Goal: Information Seeking & Learning: Understand process/instructions

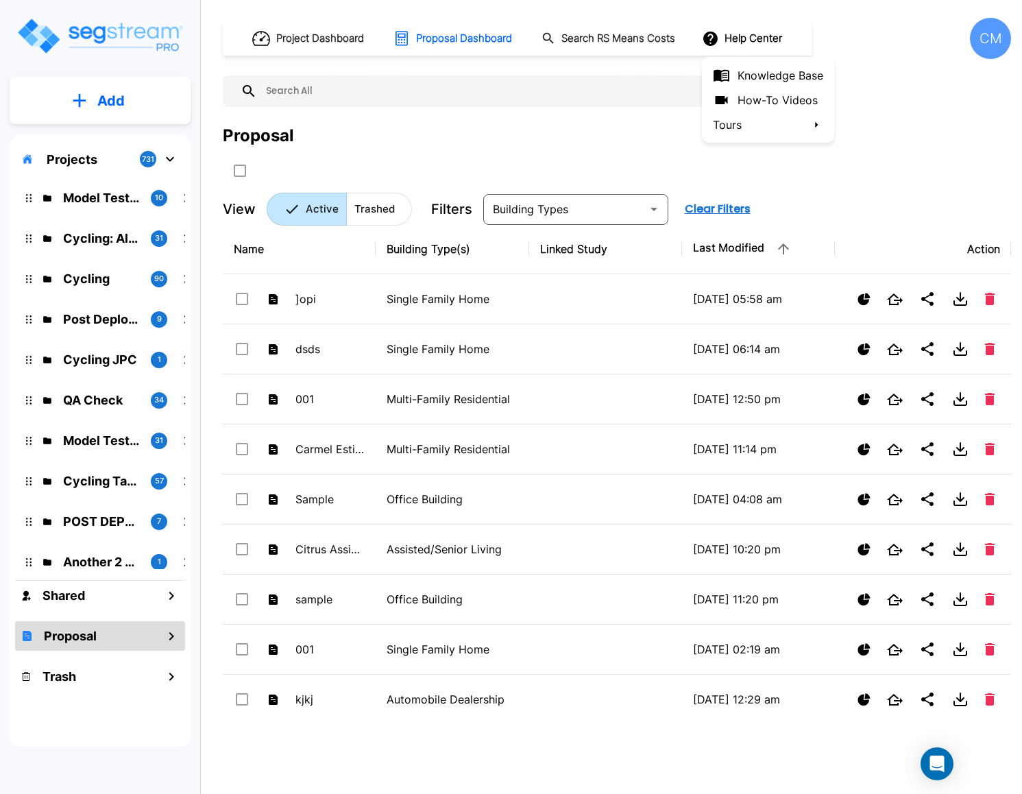
click at [738, 113] on li "Tours" at bounding box center [768, 124] width 132 height 25
click at [773, 101] on div at bounding box center [511, 397] width 1022 height 794
click at [786, 95] on div at bounding box center [511, 397] width 1022 height 794
click at [771, 101] on link "How-To Videos" at bounding box center [768, 100] width 132 height 25
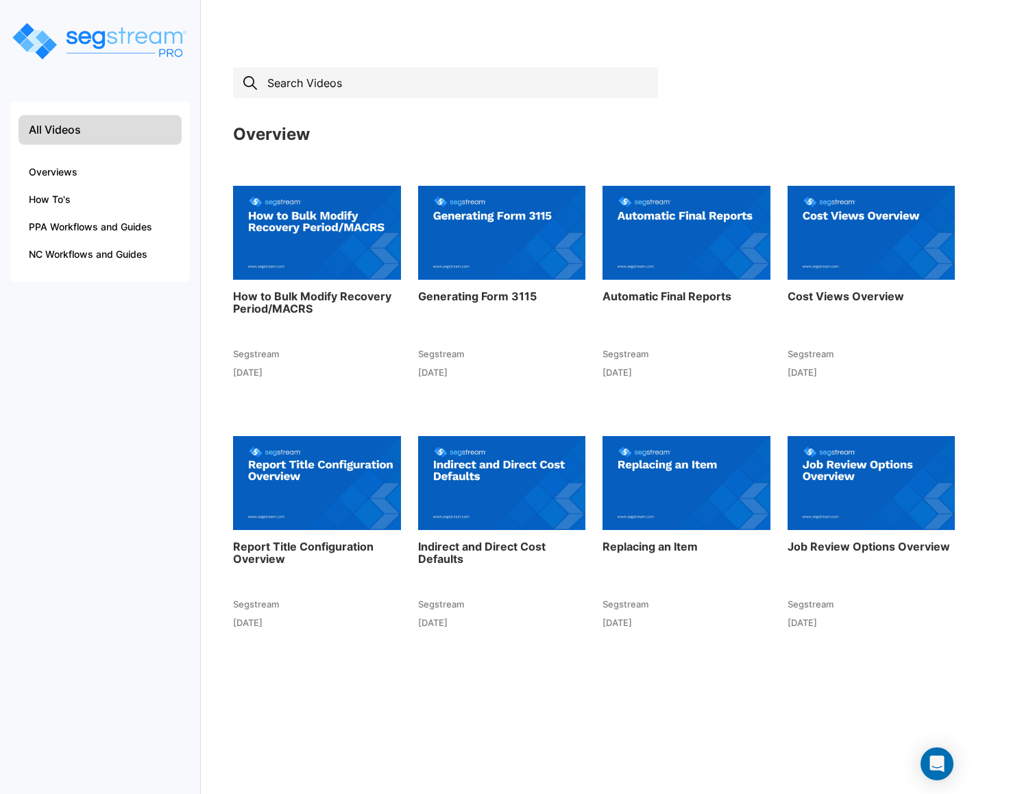
click at [430, 85] on input "text" at bounding box center [445, 82] width 425 height 31
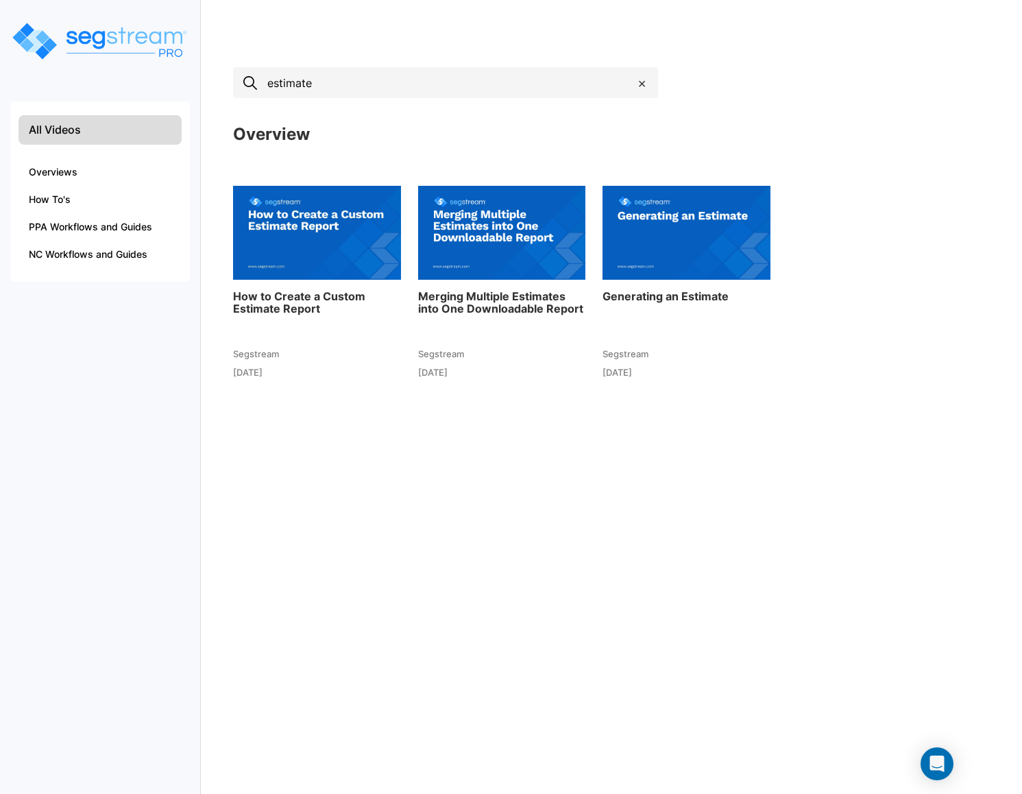
type input "estimate"
click at [661, 294] on h3 "Generating an Estimate" at bounding box center [687, 297] width 168 height 12
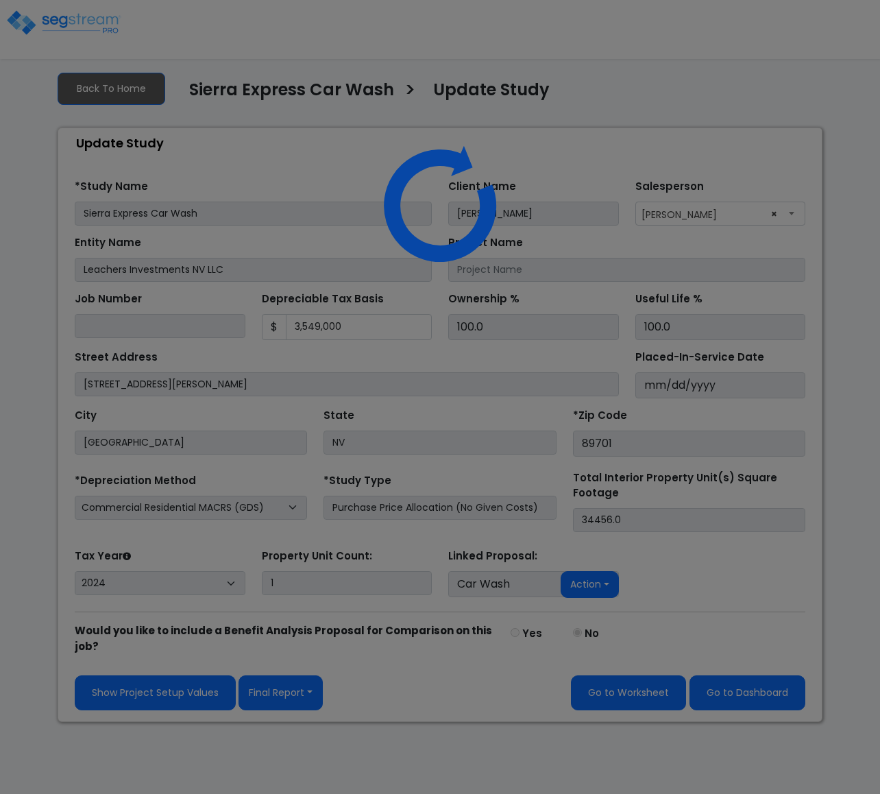
select select "2024"
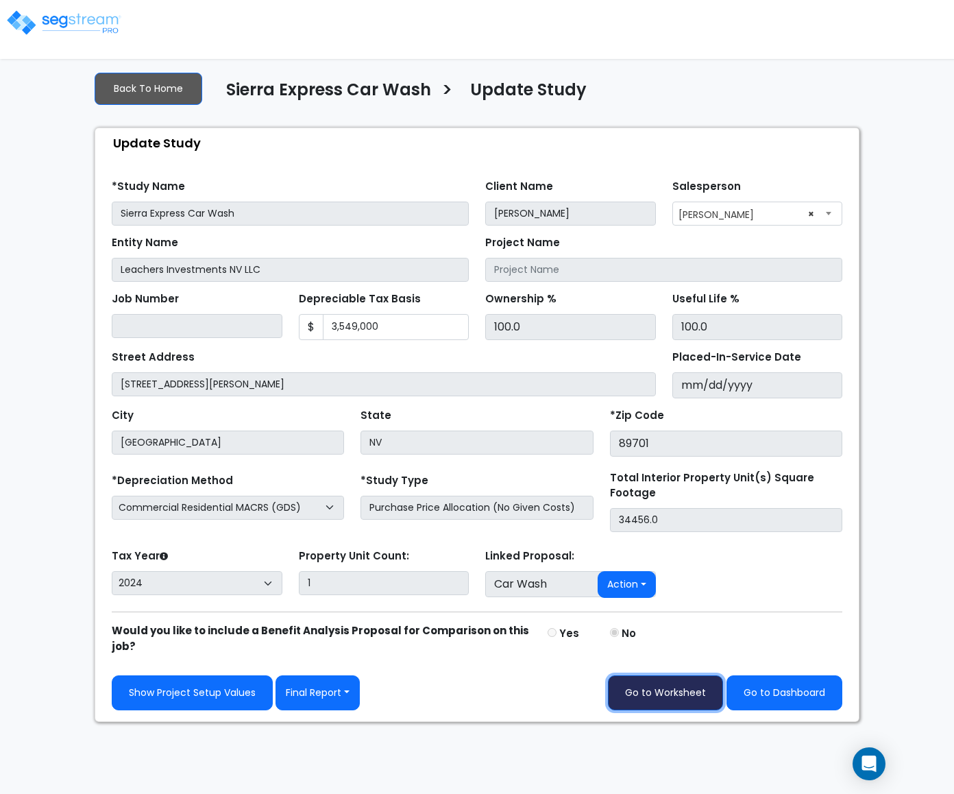
click at [652, 707] on link "Go to Worksheet" at bounding box center [665, 692] width 115 height 35
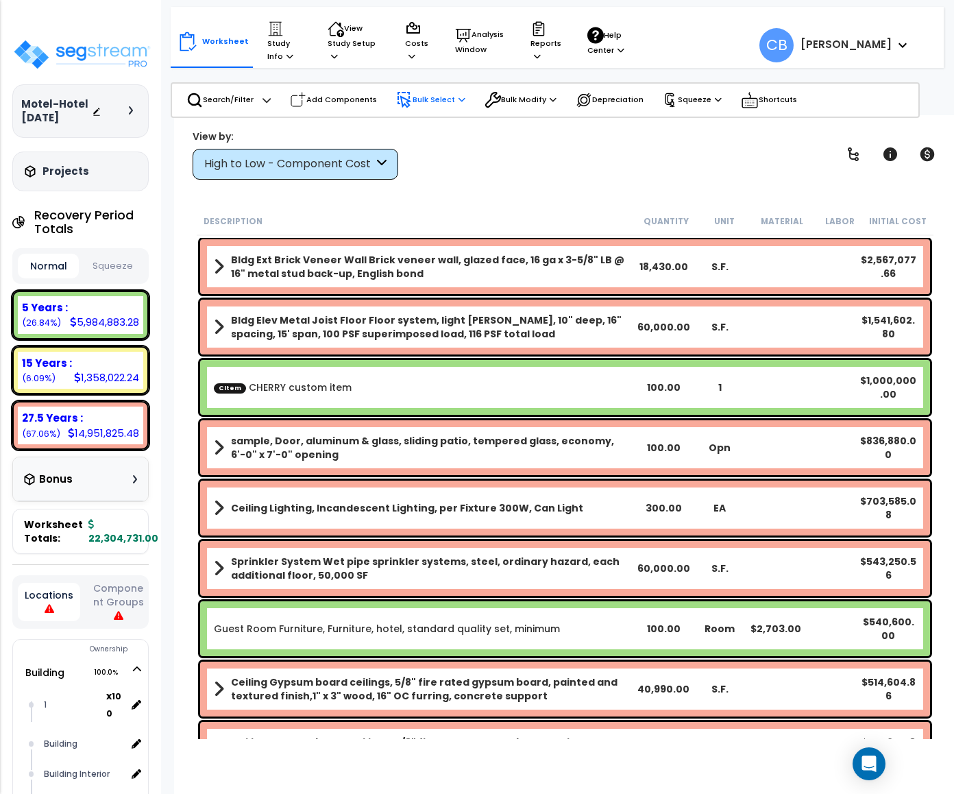
click at [433, 95] on p "Bulk Select" at bounding box center [430, 100] width 69 height 16
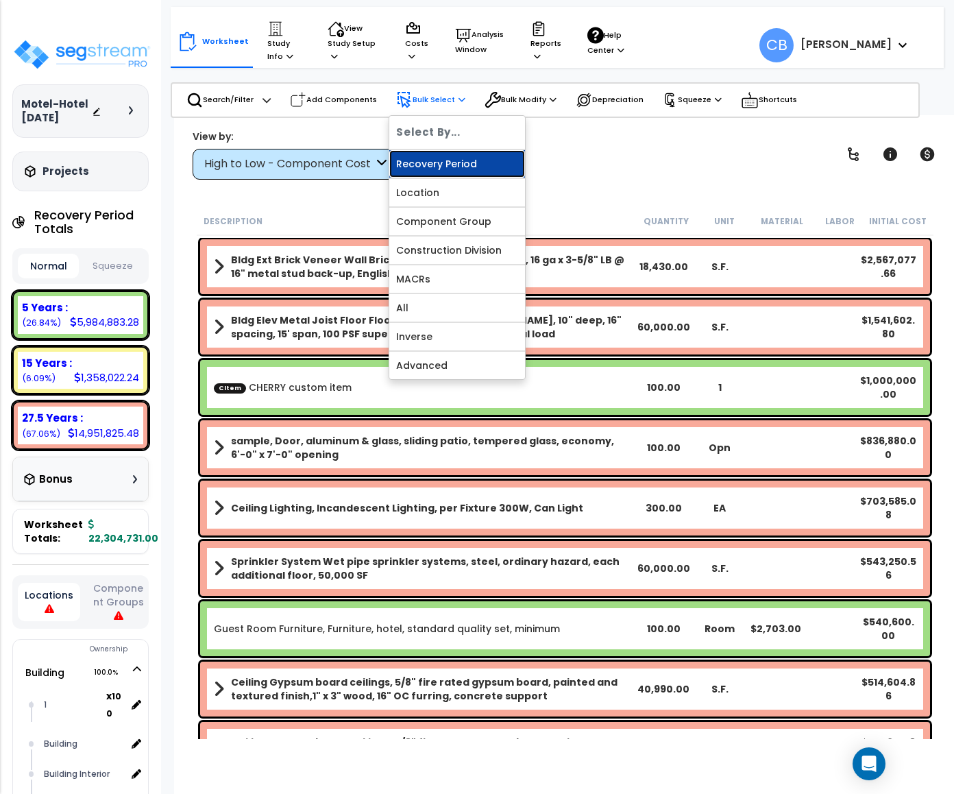
click at [452, 160] on link "Recovery Period" at bounding box center [457, 163] width 136 height 27
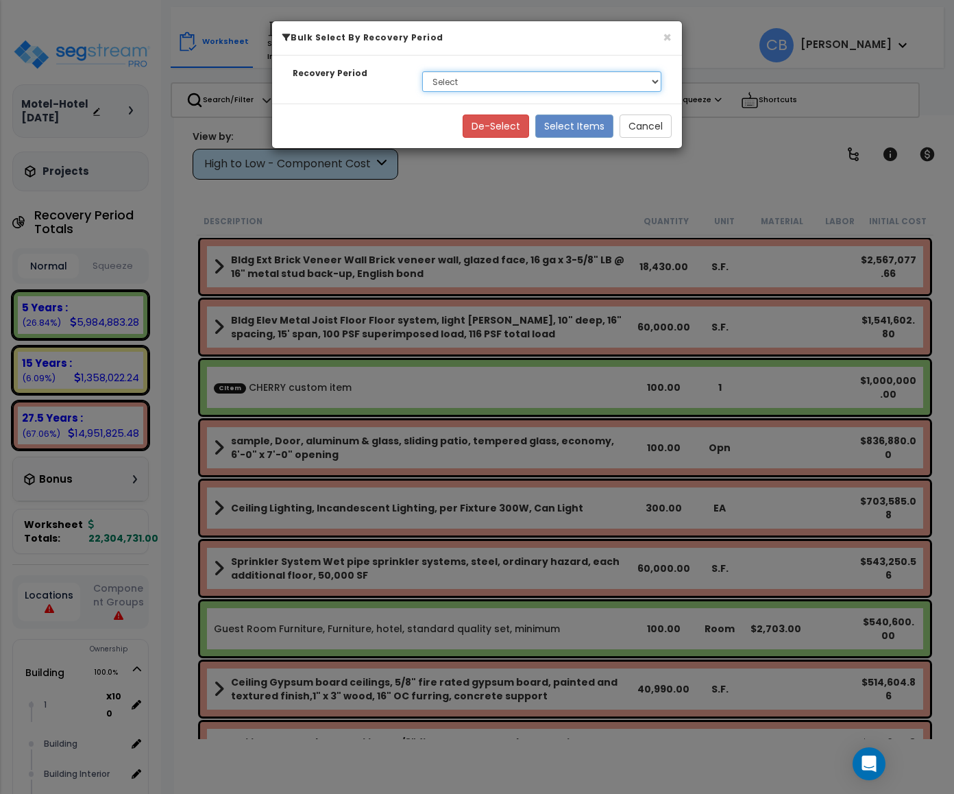
click at [484, 72] on select "Select 5 Years 15 Years 27.5 Years Soft Cost" at bounding box center [541, 81] width 239 height 21
select select "275Y"
click at [422, 72] on select "Select 5 Years 15 Years 27.5 Years Soft Cost" at bounding box center [541, 81] width 239 height 21
click at [589, 126] on button "Select Items" at bounding box center [574, 125] width 78 height 23
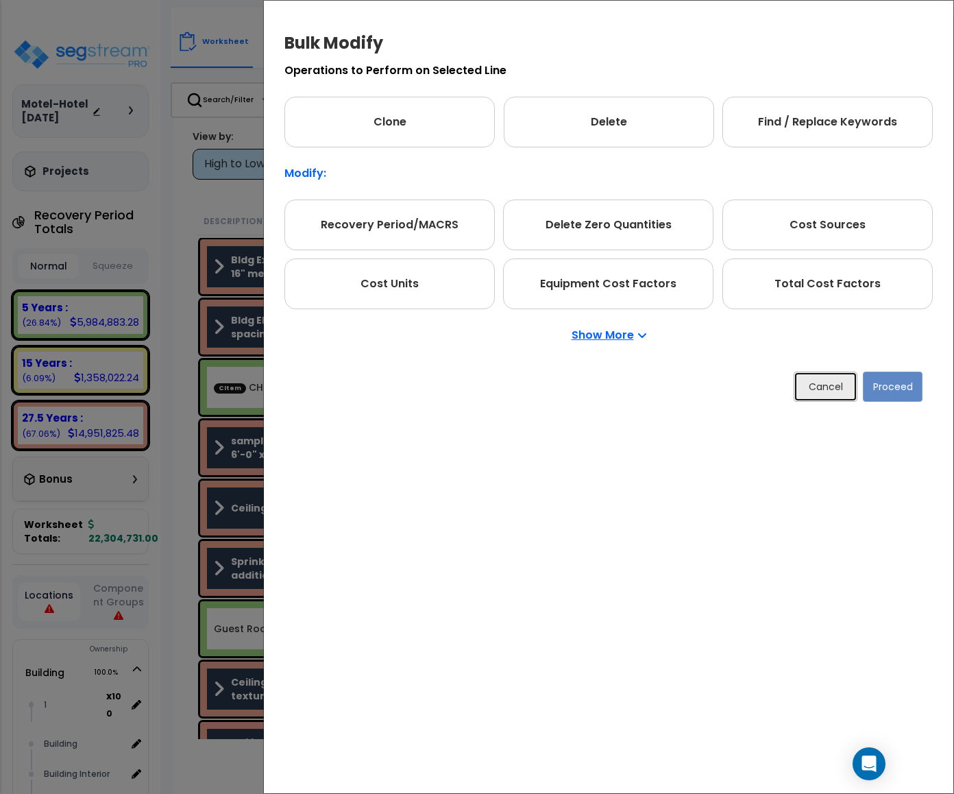
click at [831, 387] on button "Cancel" at bounding box center [826, 387] width 64 height 30
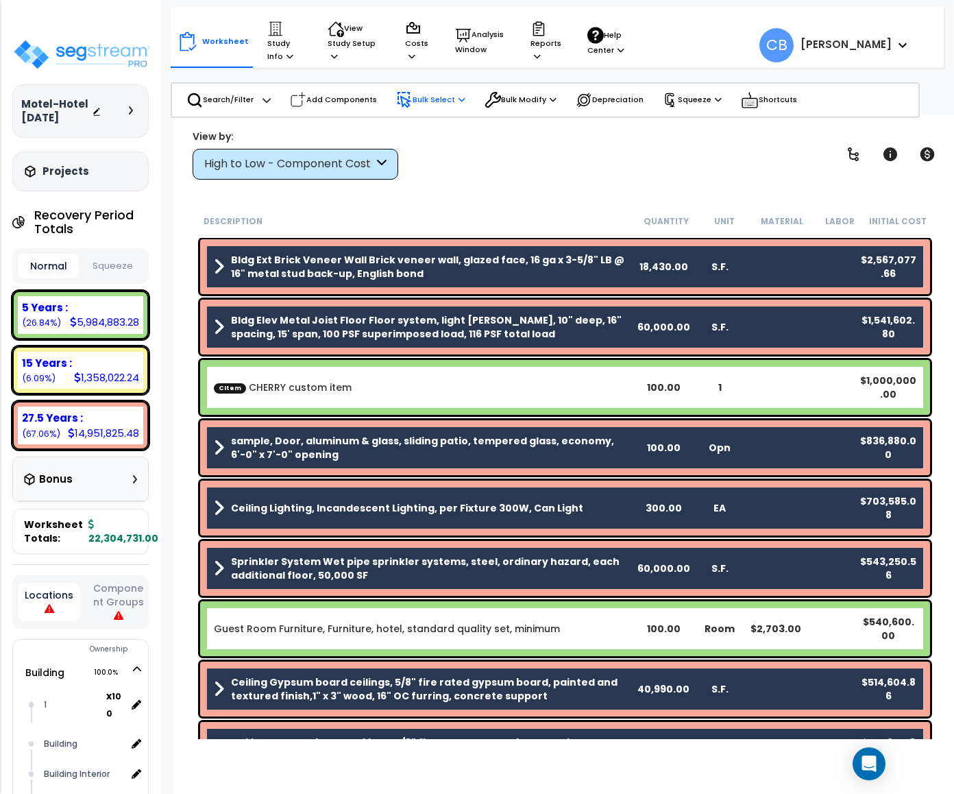
click at [440, 97] on p "Bulk Select" at bounding box center [430, 100] width 69 height 16
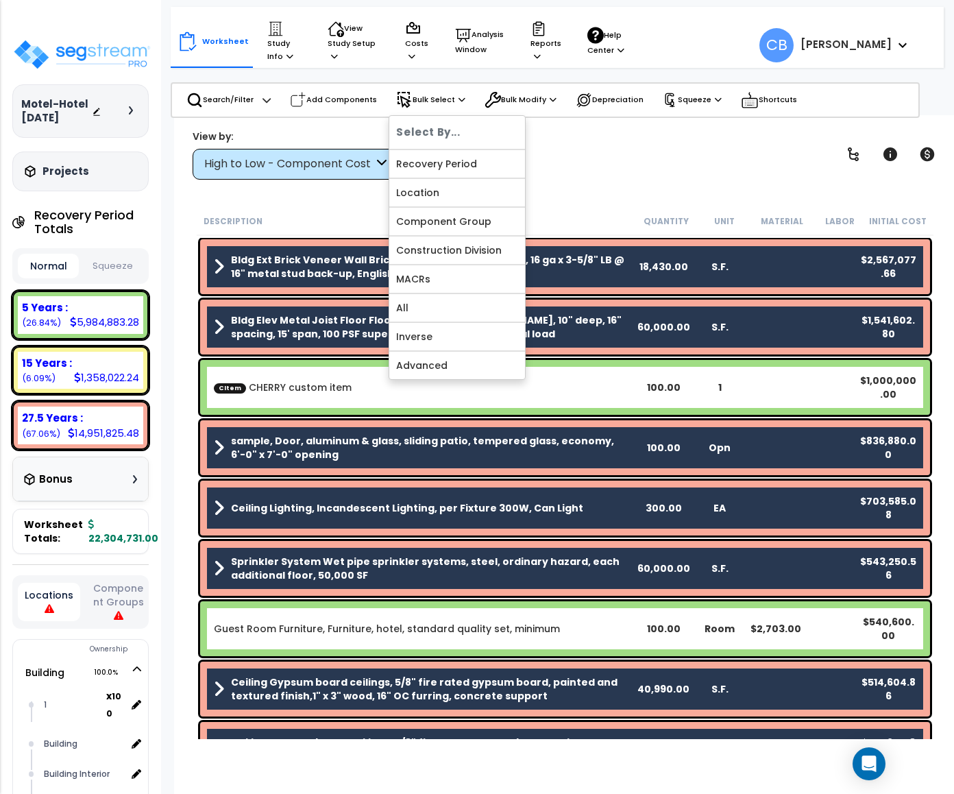
click at [632, 173] on div "View by: High to Low - Component Cost High to Low - Component Cost" at bounding box center [565, 154] width 755 height 51
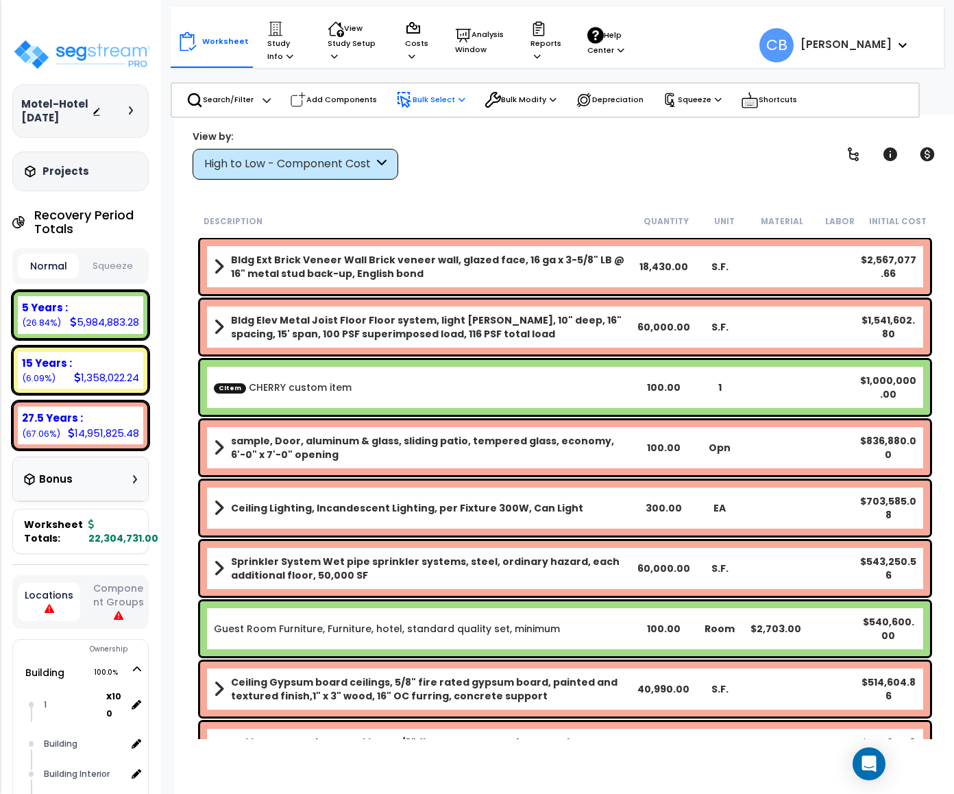
click at [424, 99] on p "Bulk Select" at bounding box center [430, 100] width 69 height 16
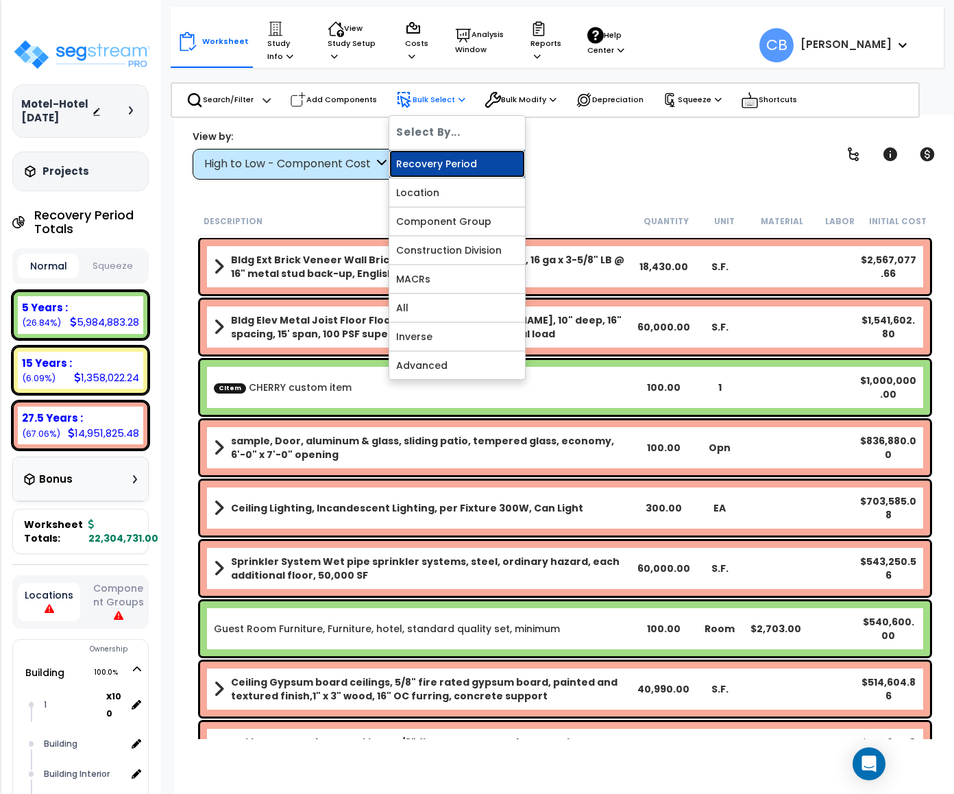
click at [461, 160] on link "Recovery Period" at bounding box center [457, 163] width 136 height 27
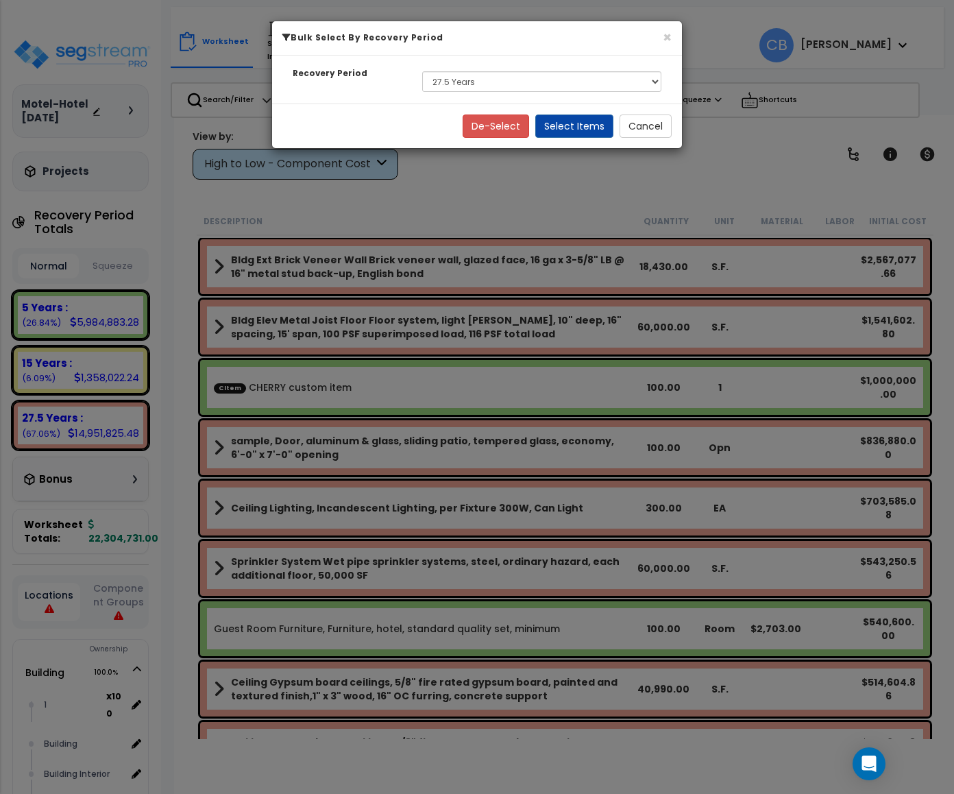
click at [504, 727] on div "× Bulk Select By Recovery Period Recovery Period Select 5 Years 15 Years 27.5 Y…" at bounding box center [477, 397] width 954 height 794
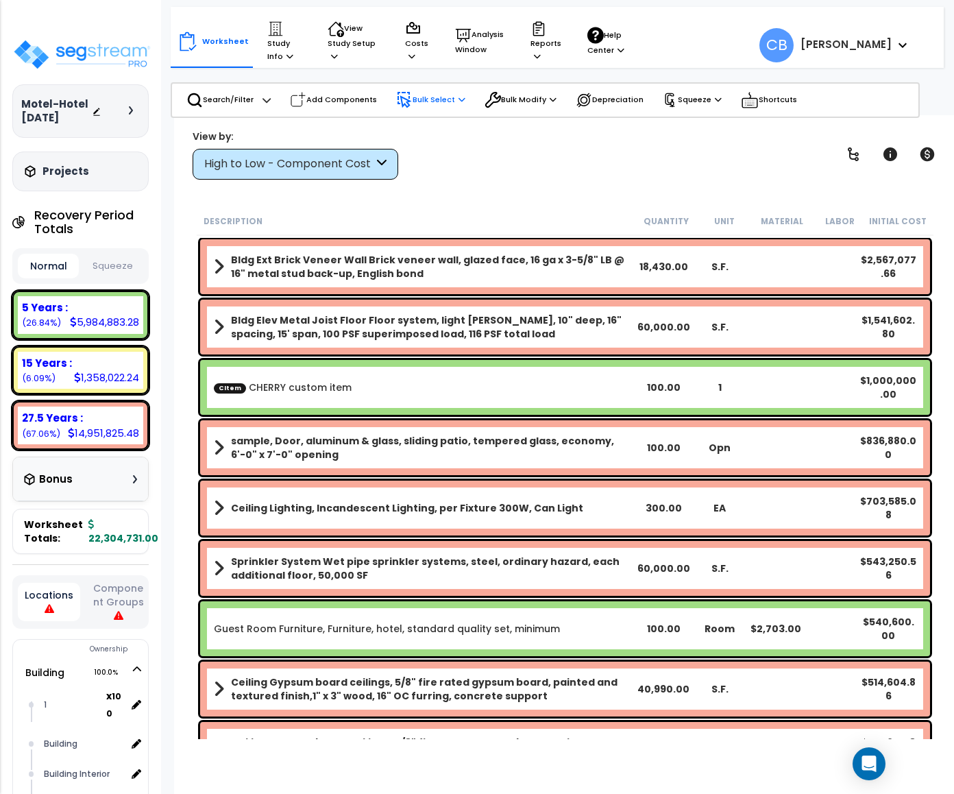
click at [452, 101] on p "Bulk Select" at bounding box center [430, 100] width 69 height 16
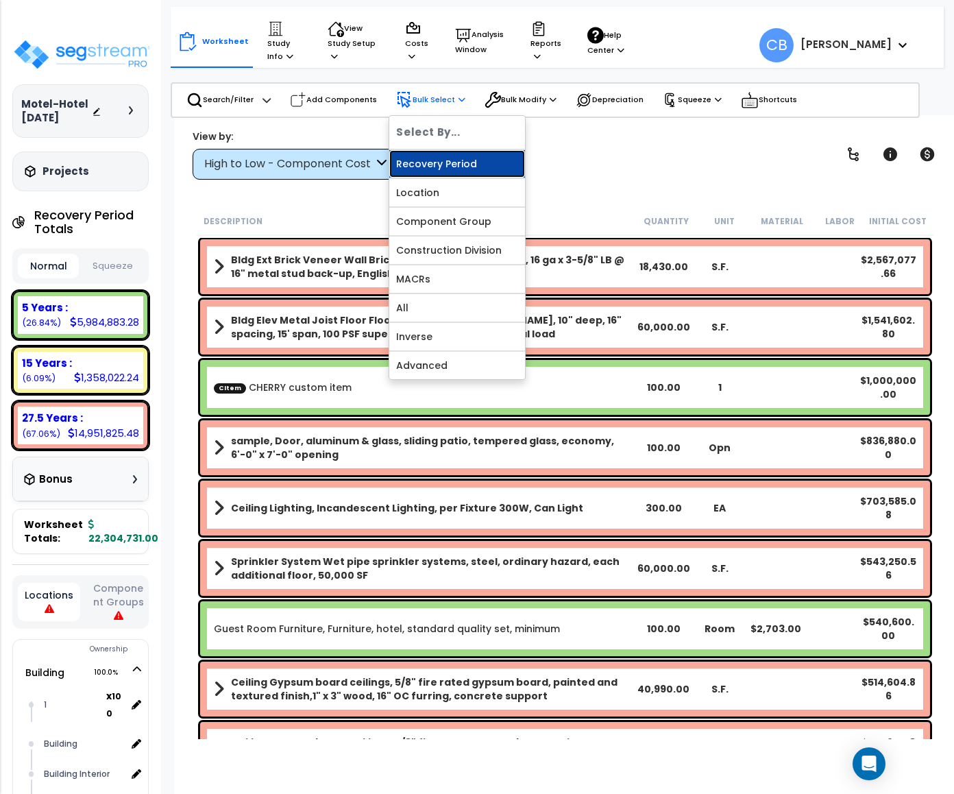
click at [448, 155] on link "Recovery Period" at bounding box center [457, 163] width 136 height 27
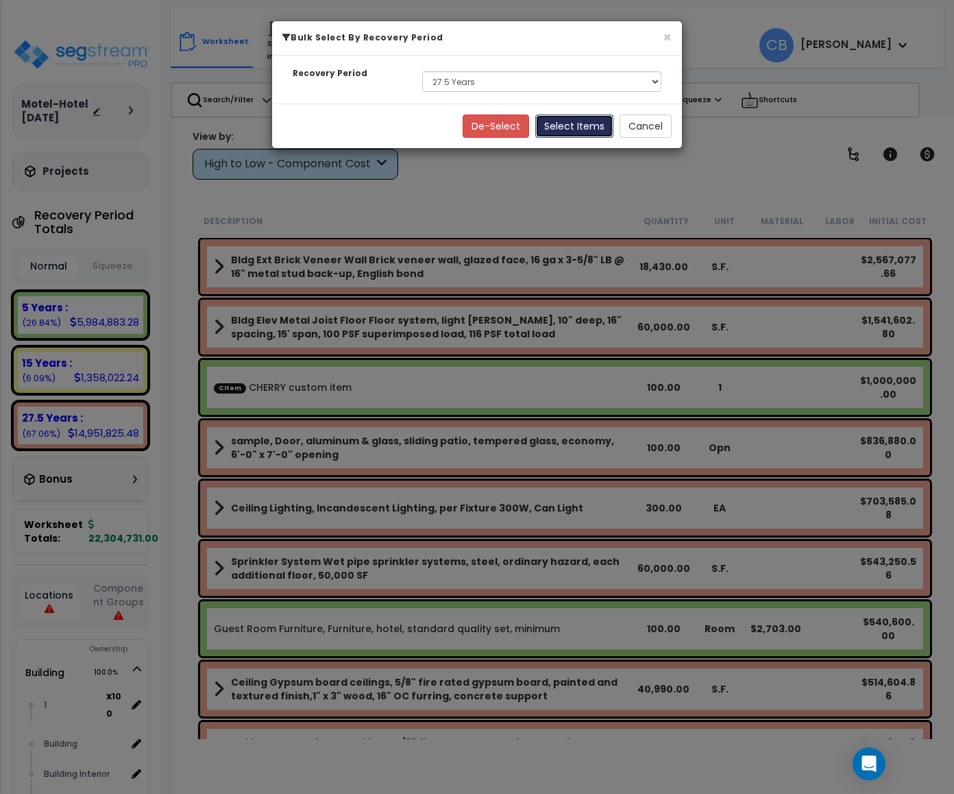
click at [584, 121] on button "Select Items" at bounding box center [574, 125] width 78 height 23
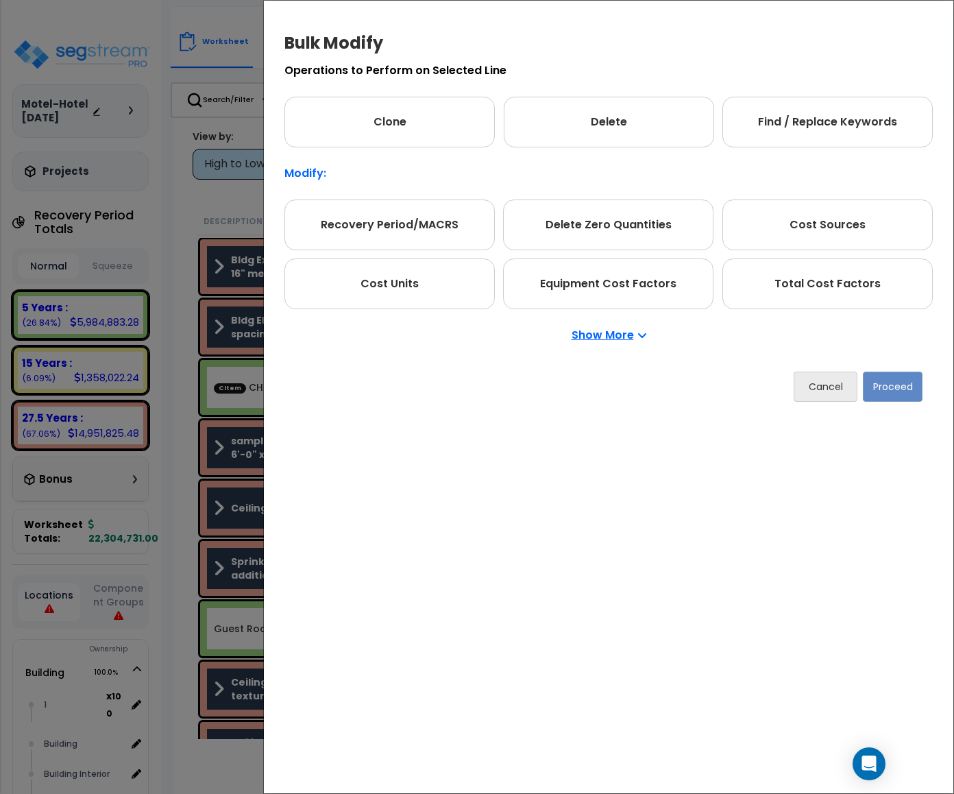
click at [596, 749] on div "Bulk Modify Operations to Perform on Selected Line Clone Delete Find / Replace …" at bounding box center [608, 397] width 691 height 794
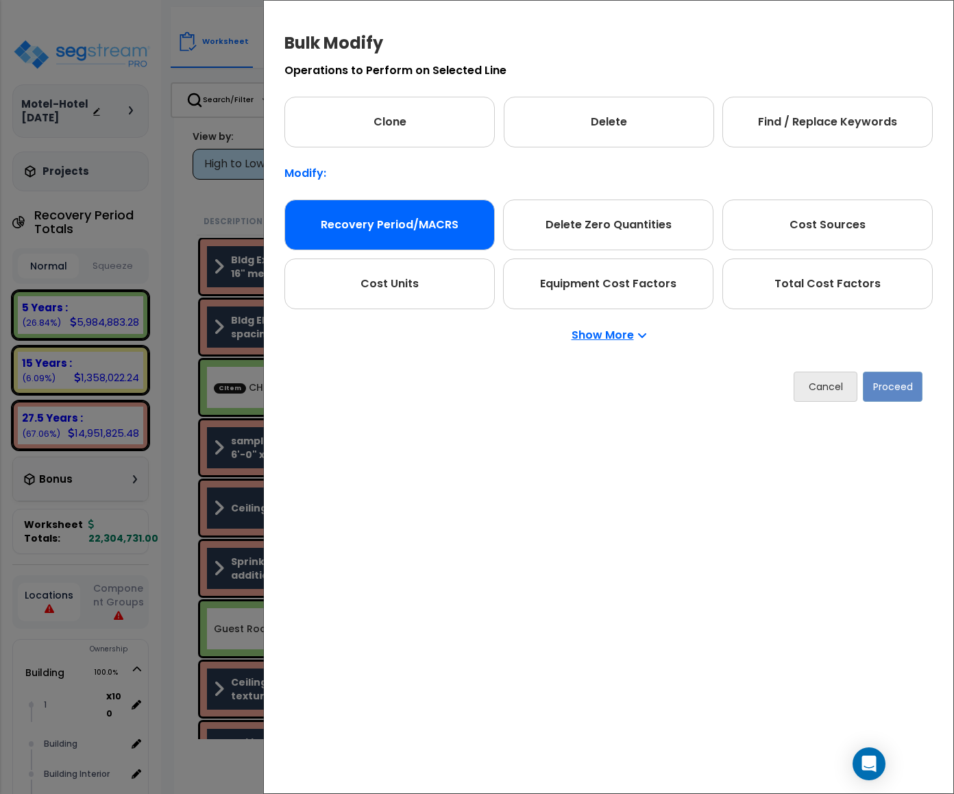
click at [422, 226] on div "Recovery Period/MACRS" at bounding box center [389, 224] width 210 height 51
click at [914, 383] on button "Proceed" at bounding box center [893, 387] width 60 height 30
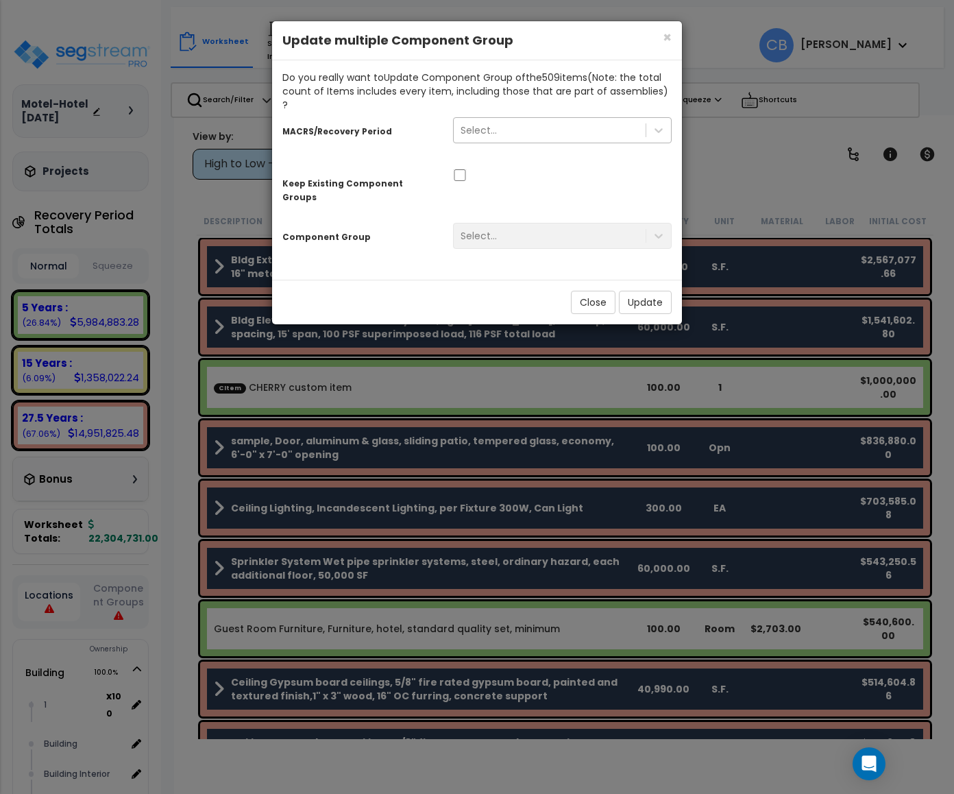
click at [492, 123] on div "Select..." at bounding box center [479, 130] width 36 height 14
